Goal: Transaction & Acquisition: Book appointment/travel/reservation

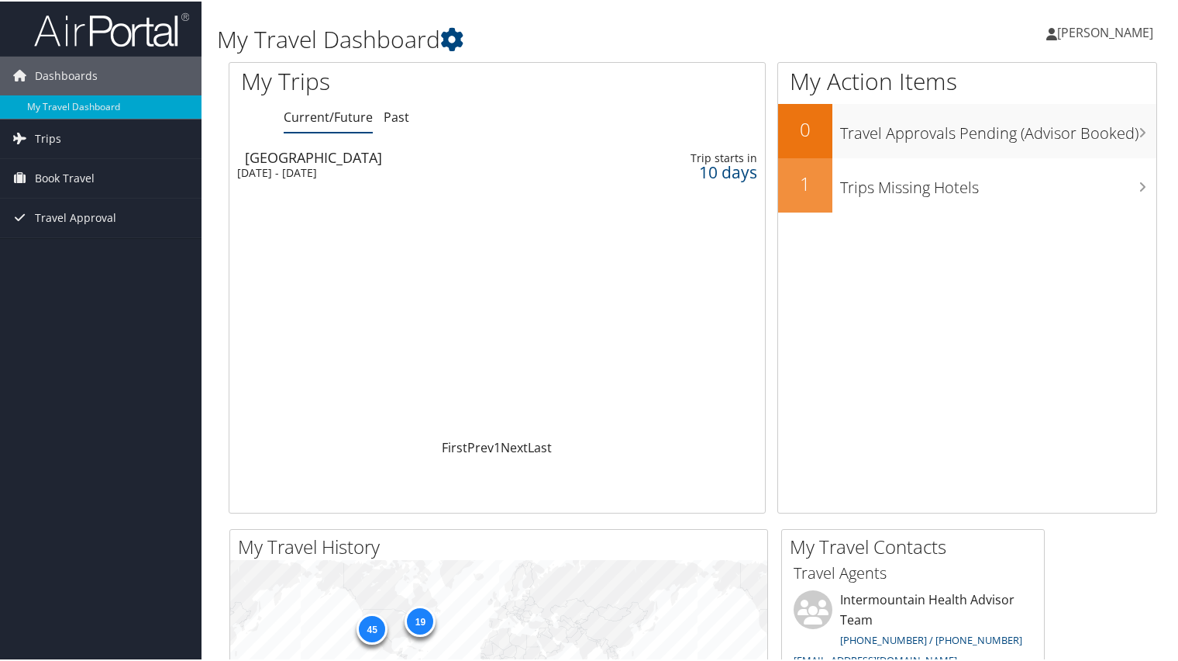
click at [716, 170] on div "10 days" at bounding box center [698, 171] width 117 height 14
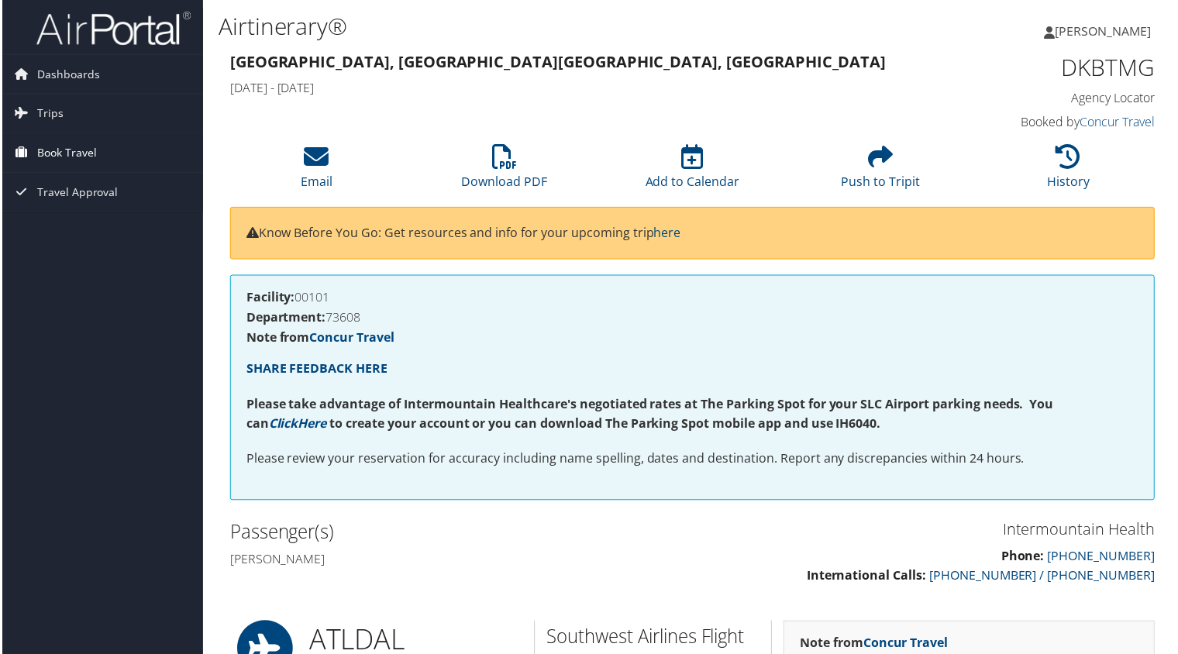
click at [60, 153] on span "Book Travel" at bounding box center [65, 153] width 60 height 39
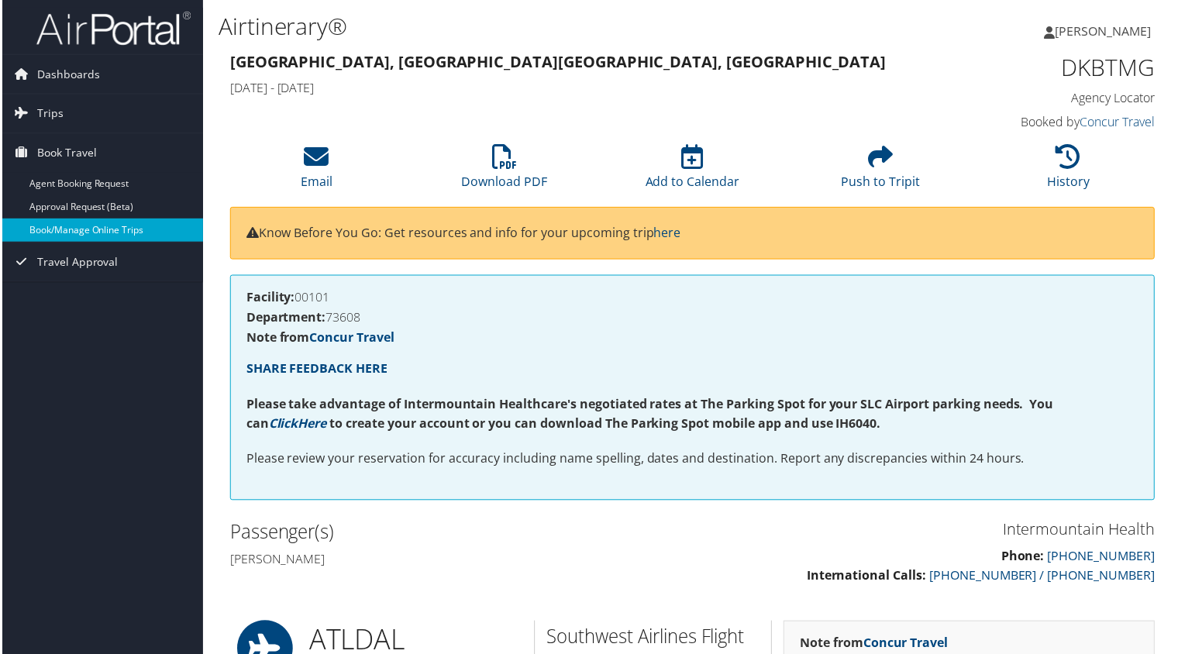
click at [73, 236] on link "Book/Manage Online Trips" at bounding box center [101, 230] width 202 height 23
